Goal: Information Seeking & Learning: Stay updated

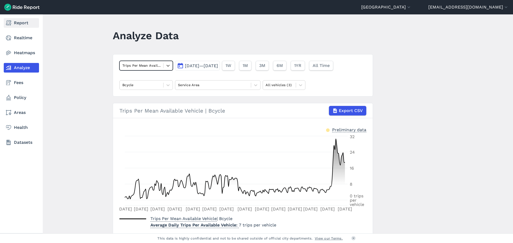
scroll to position [18, 0]
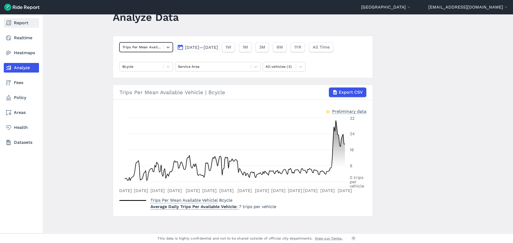
click at [16, 23] on link "Report" at bounding box center [21, 23] width 35 height 10
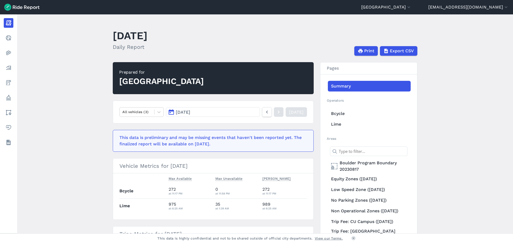
click at [295, 113] on link "[DATE]" at bounding box center [295, 112] width 21 height 10
